Goal: Task Accomplishment & Management: Complete application form

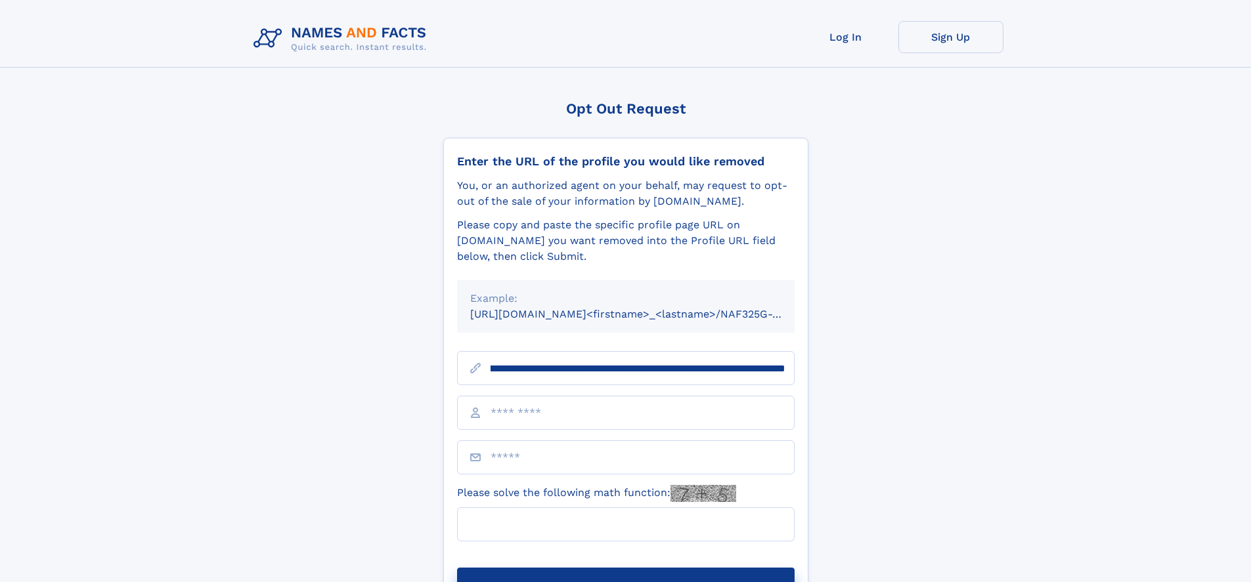
scroll to position [0, 145]
type input "**********"
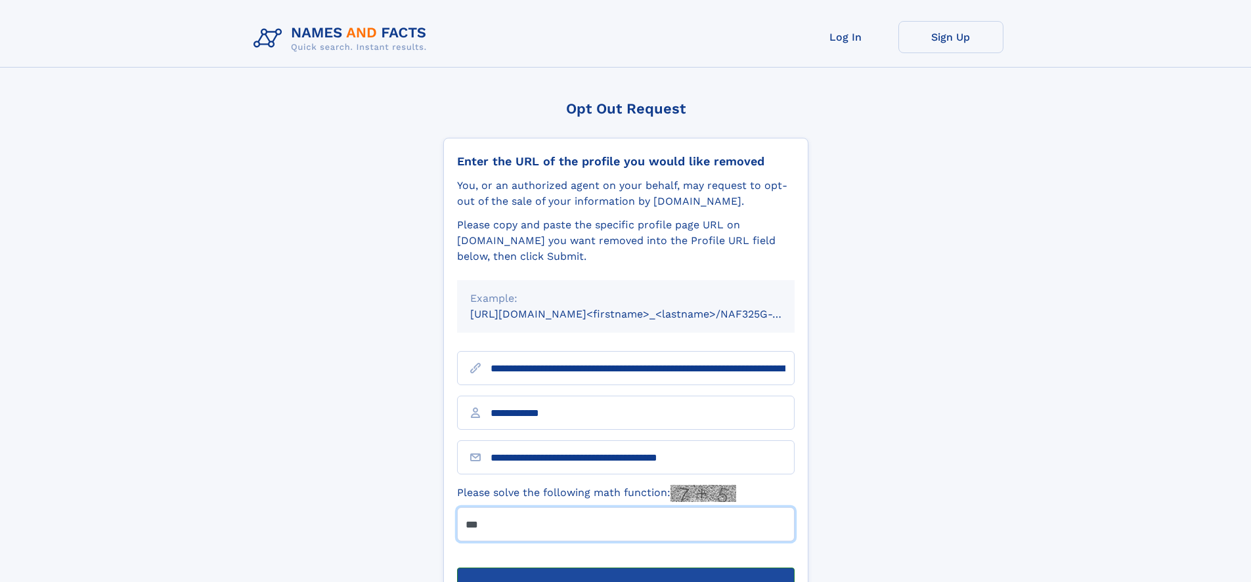
type input "***"
click at [625, 568] on button "Submit Opt Out Request" at bounding box center [625, 589] width 337 height 42
